Goal: Transaction & Acquisition: Purchase product/service

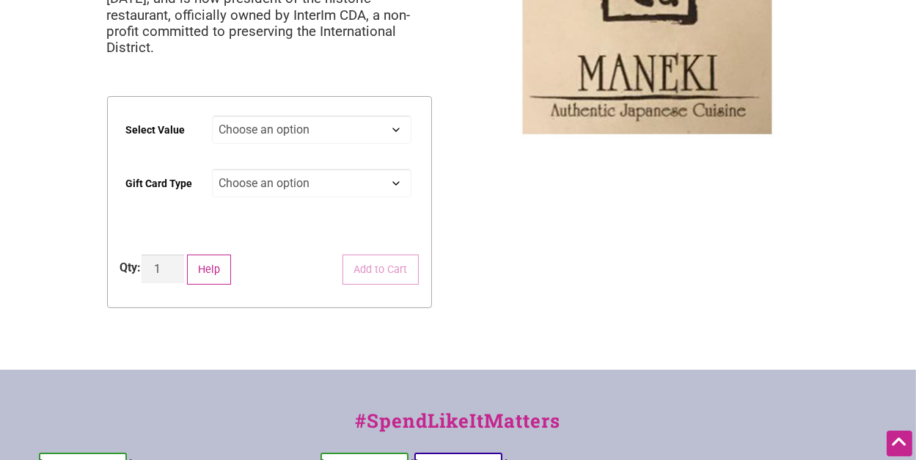
scroll to position [220, 0]
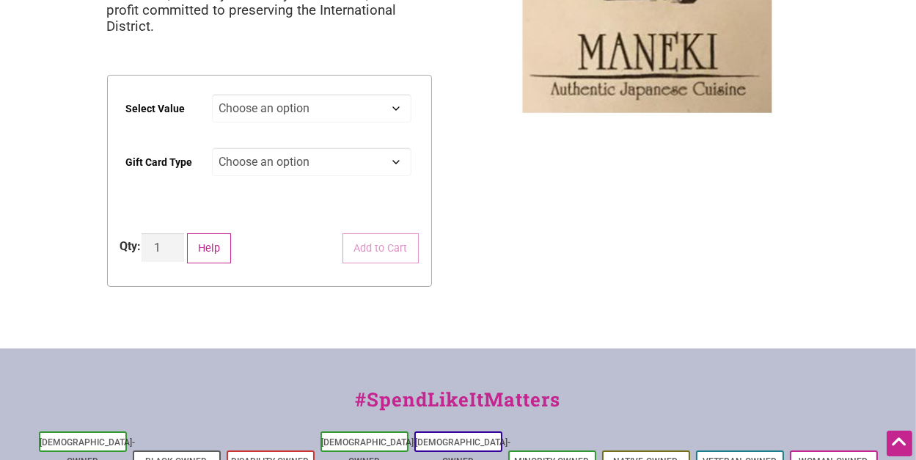
click at [393, 94] on select "Choose an option $25 $50 $100 $200 $500" at bounding box center [311, 108] width 199 height 29
click at [481, 151] on div "Intentionalist Spend like it matters 0 Add a Business Map Blog Store Offers Int…" at bounding box center [458, 248] width 916 height 937
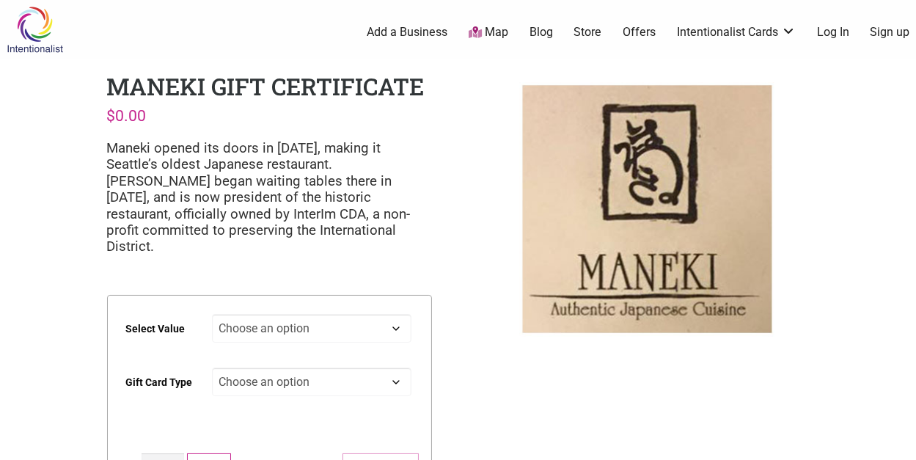
scroll to position [73, 0]
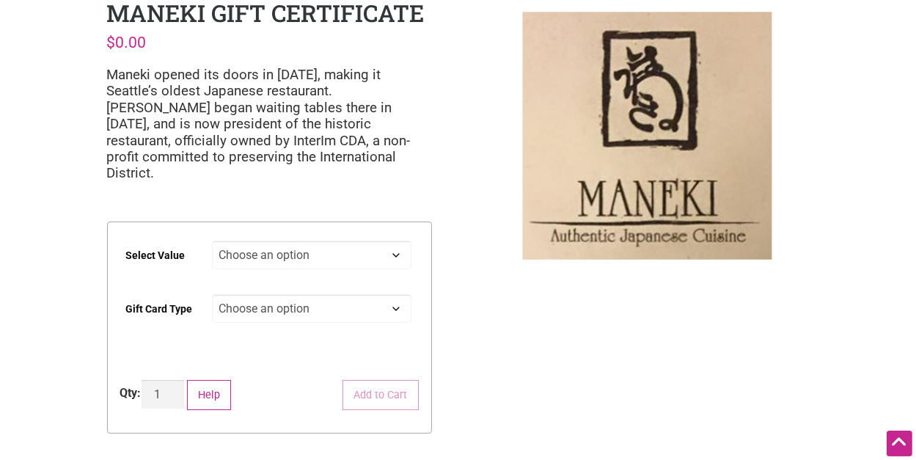
click at [383, 240] on select "Choose an option $25 $50 $100 $200 $500" at bounding box center [311, 254] width 199 height 29
click at [212, 240] on select "Choose an option $25 $50 $100 $200 $500" at bounding box center [311, 254] width 199 height 29
select select "$100"
click at [369, 294] on select "Choose an option Physical" at bounding box center [311, 308] width 199 height 29
select select "Physical"
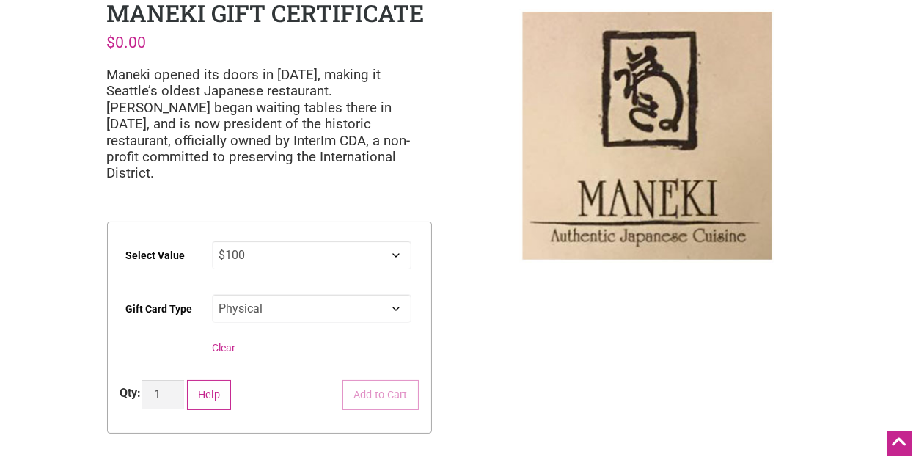
click at [212, 294] on select "Choose an option Physical" at bounding box center [311, 308] width 199 height 29
select select "$100"
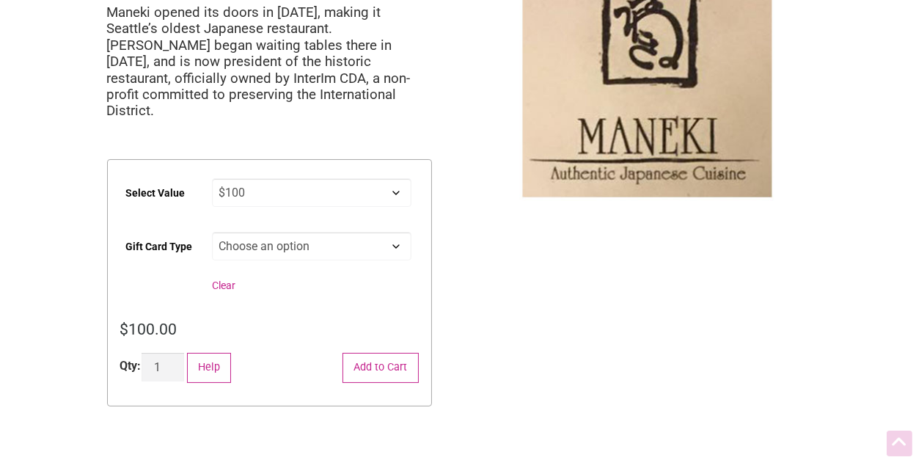
scroll to position [220, 0]
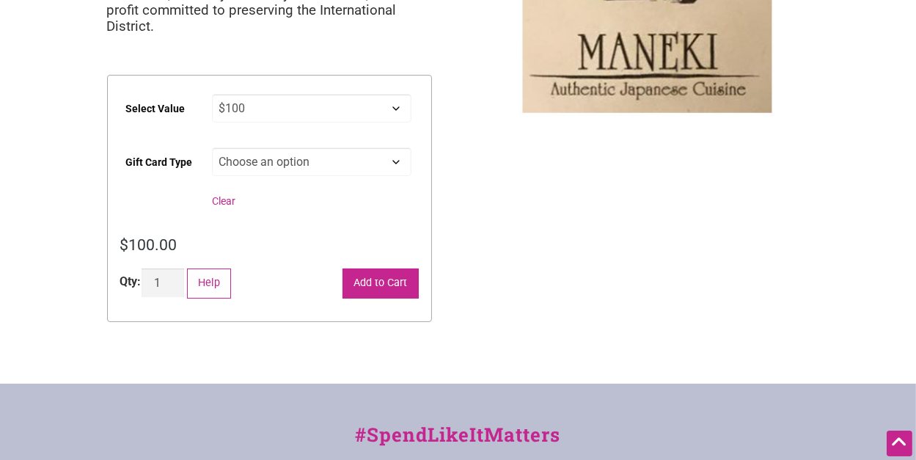
click at [361, 268] on button "Add to Cart" at bounding box center [380, 283] width 76 height 30
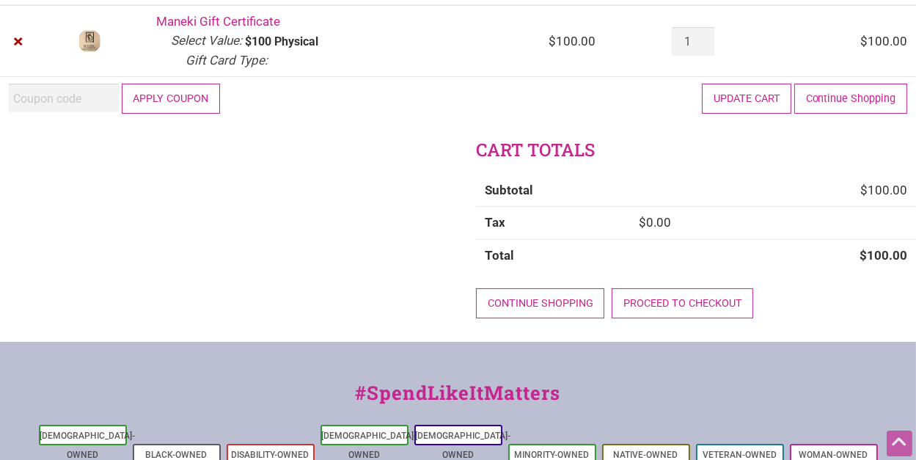
scroll to position [220, 0]
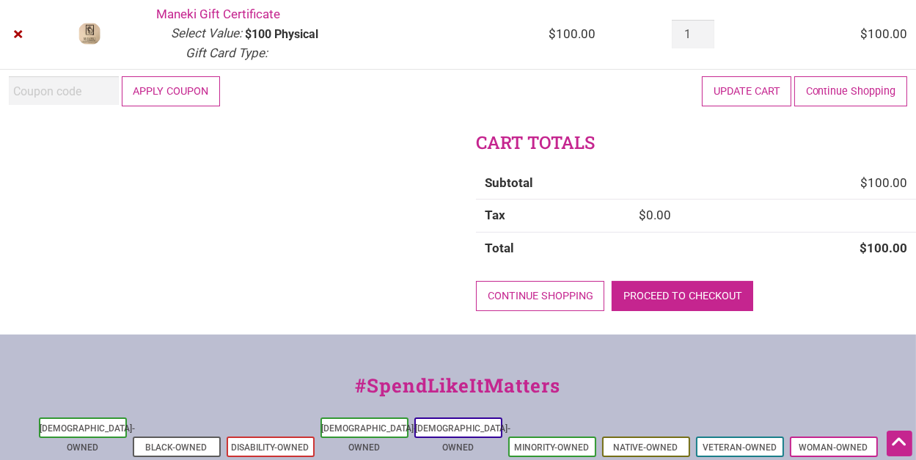
click at [696, 296] on link "Proceed to checkout" at bounding box center [681, 296] width 141 height 30
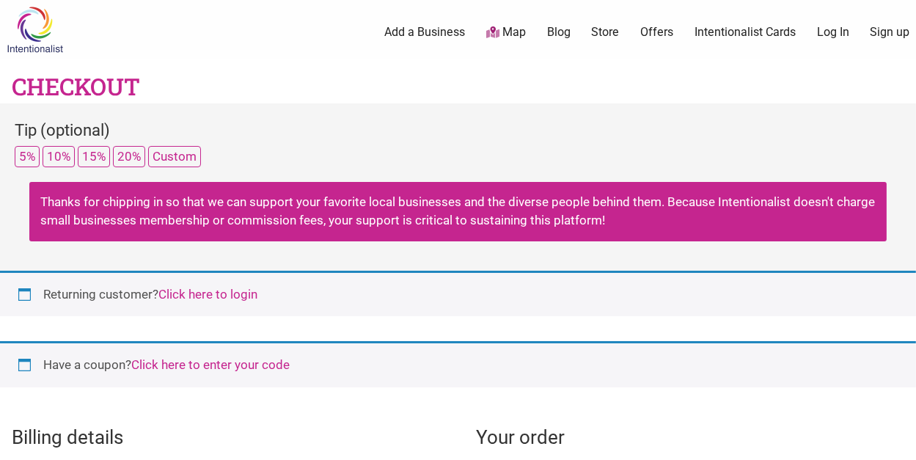
select select "US"
select select "WA"
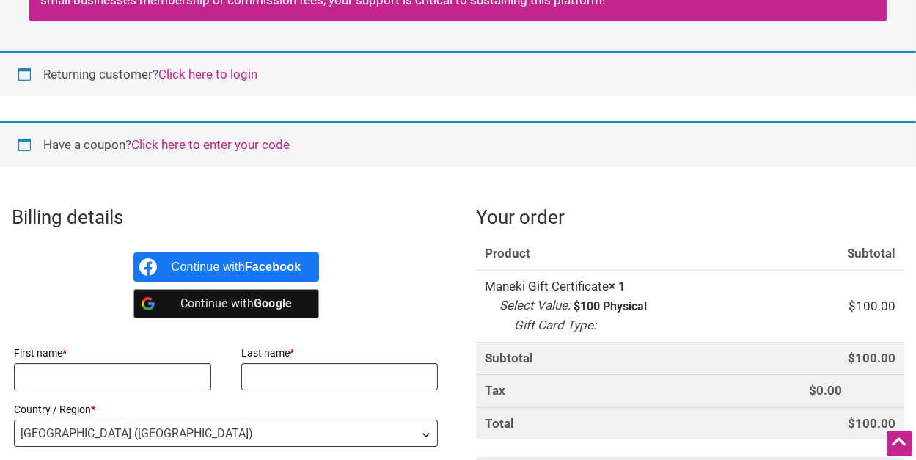
scroll to position [293, 0]
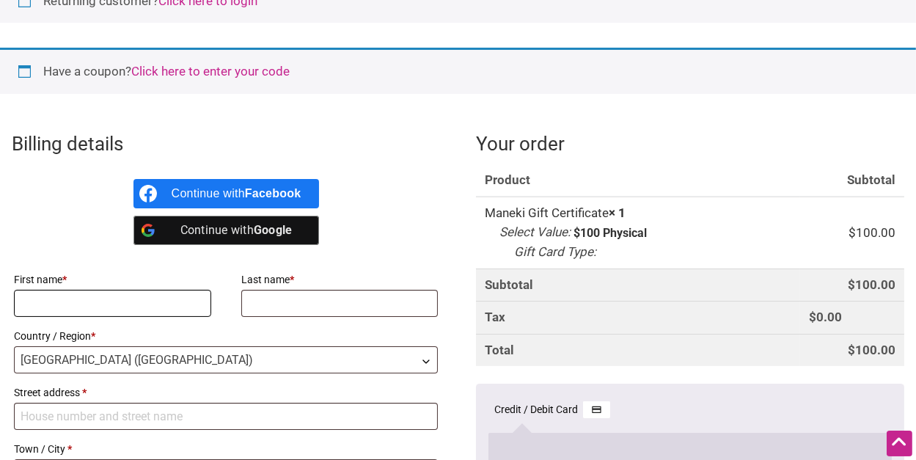
click at [84, 296] on input "First name *" at bounding box center [112, 303] width 197 height 27
type input "Stacy"
type input "Carlson"
type input "[STREET_ADDRESS]"
type input "Minneapolis"
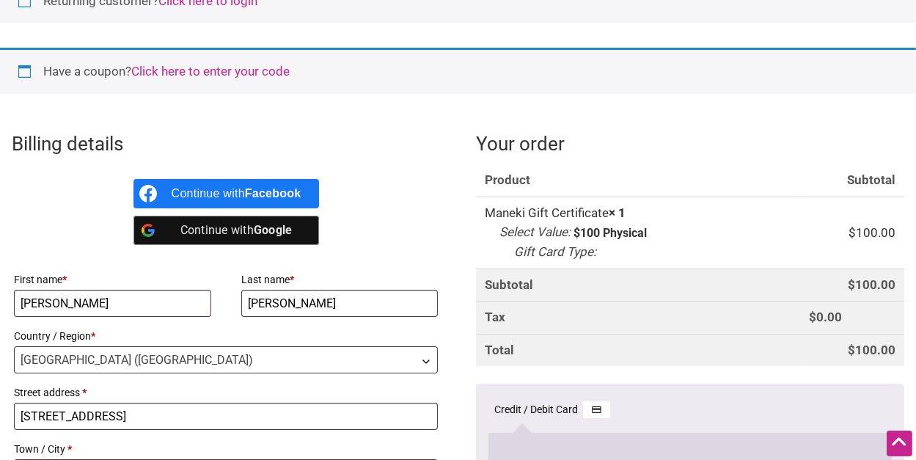
select select "MN"
type input "55404"
type input "[EMAIL_ADDRESS][DOMAIN_NAME]"
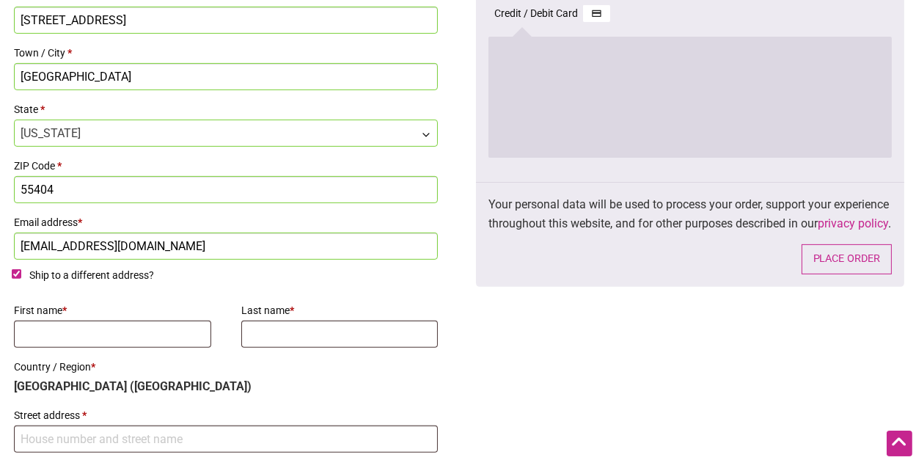
scroll to position [738, 0]
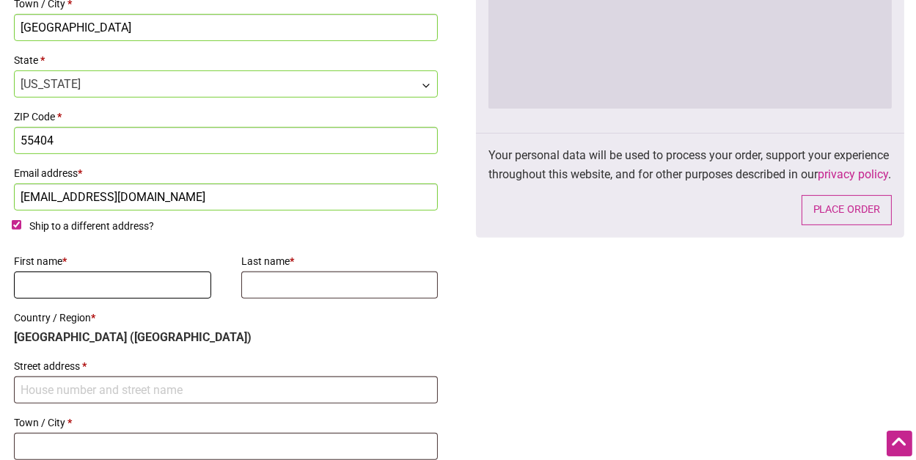
click at [68, 287] on input "First name *" at bounding box center [112, 284] width 197 height 27
type input "Greg"
type input "Carlson"
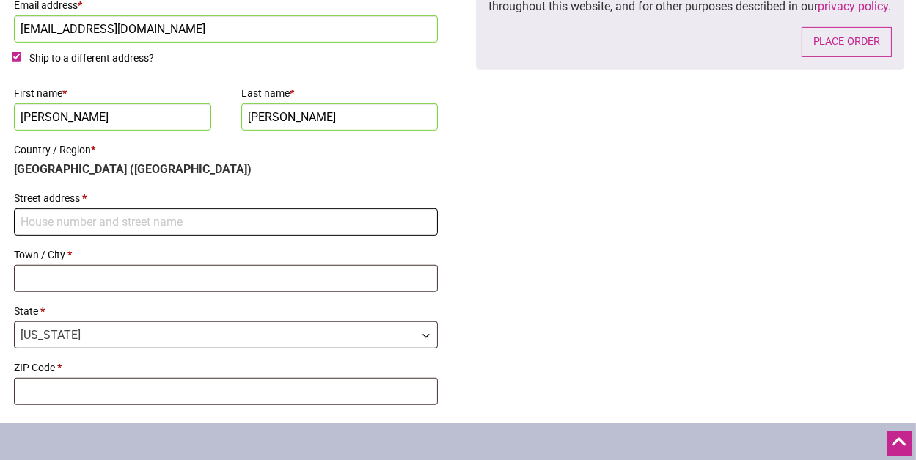
scroll to position [885, 0]
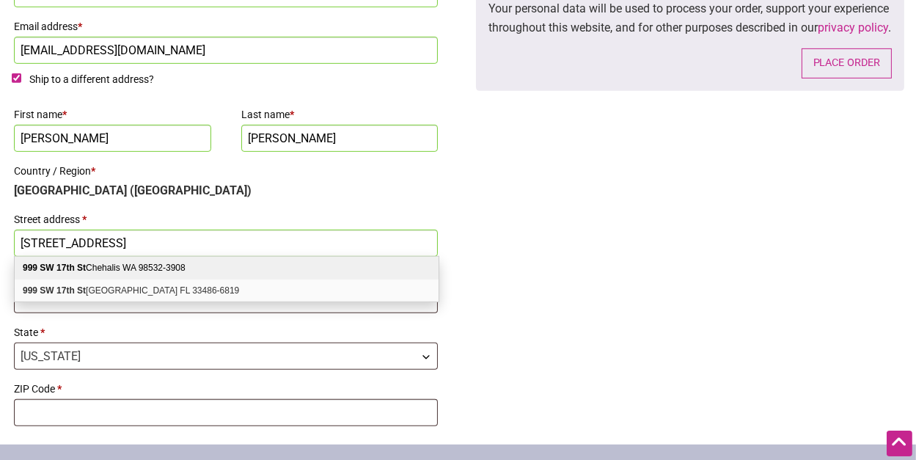
type input "999 SW 17th St"
type input "Chehalis"
type input "98532-3908"
select select "MN"
select select "WA"
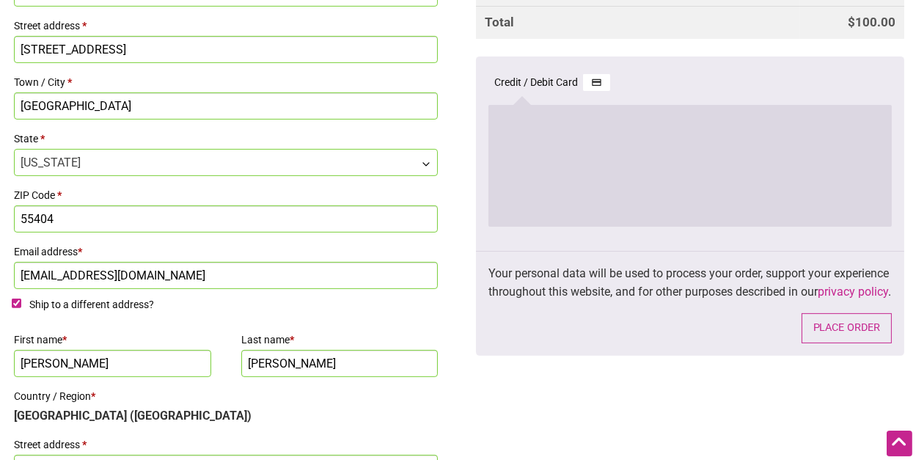
scroll to position [665, 0]
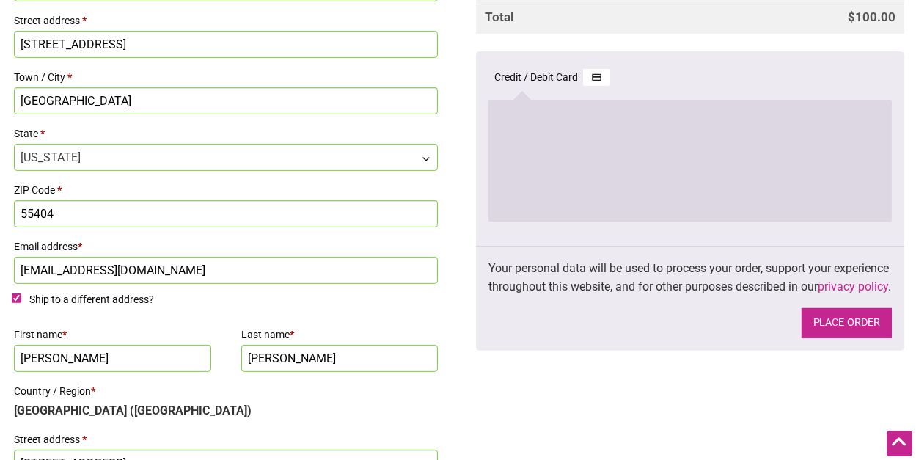
click at [859, 338] on button "Place order" at bounding box center [846, 323] width 90 height 30
